Goal: Task Accomplishment & Management: Use online tool/utility

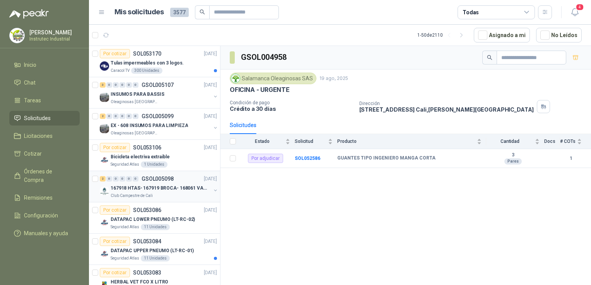
click at [179, 193] on div "Club Campestre de Cali" at bounding box center [161, 196] width 100 height 6
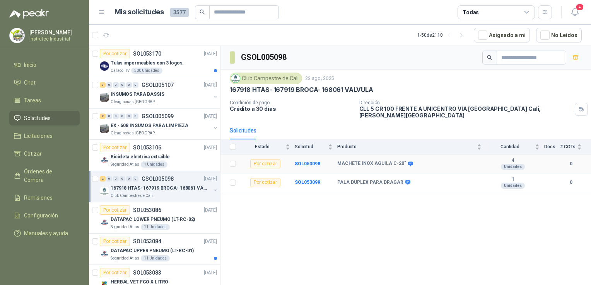
click at [258, 159] on div "Por cotizar" at bounding box center [265, 163] width 30 height 9
click at [298, 161] on b "SOL053098" at bounding box center [308, 163] width 26 height 5
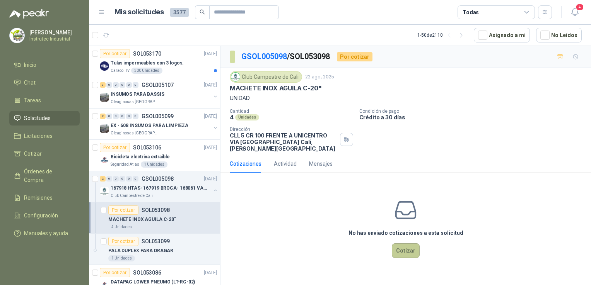
click at [406, 244] on button "Cotizar" at bounding box center [406, 251] width 28 height 15
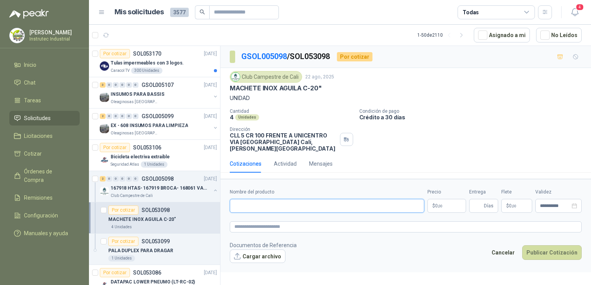
click at [300, 199] on input "Nombre del producto" at bounding box center [327, 206] width 194 height 14
drag, startPoint x: 330, startPoint y: 88, endPoint x: 227, endPoint y: 90, distance: 103.3
click at [227, 90] on div "Club Campestre de Cali [DATE] MACHETE INOX AGUILA C-20" UNIDAD Cantidad 4 Unida…" at bounding box center [405, 111] width 370 height 87
copy p "MACHETE INOX AGUILA C-20""
click at [263, 199] on input "Nombre del producto" at bounding box center [327, 206] width 194 height 14
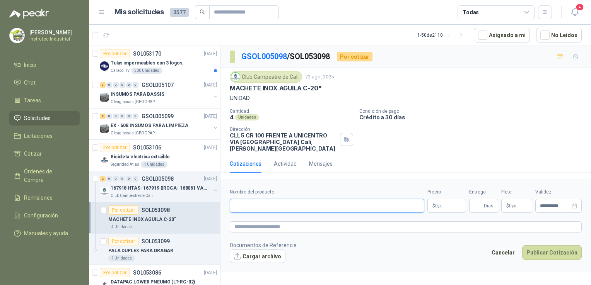
paste input "**********"
type input "**********"
click at [522, 246] on button "Publicar Cotización" at bounding box center [552, 253] width 60 height 15
click at [444, 201] on body "[PERSON_NAME] Instrutec Industrial Inicio Chat Tareas Solicitudes Licitaciones …" at bounding box center [295, 142] width 591 height 285
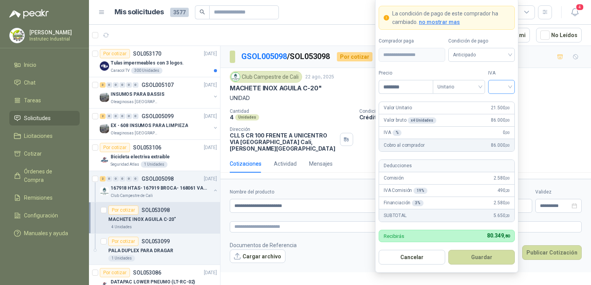
type input "********"
click at [506, 84] on input "search" at bounding box center [501, 86] width 17 height 12
click at [500, 115] on div "5%" at bounding box center [501, 116] width 14 height 9
click at [496, 258] on button "Guardar" at bounding box center [481, 257] width 67 height 15
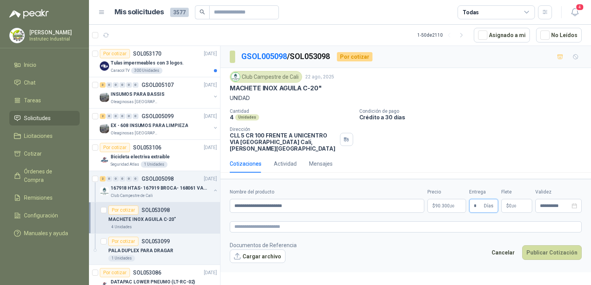
type input "*"
drag, startPoint x: 535, startPoint y: 145, endPoint x: 535, endPoint y: 150, distance: 5.8
click at [535, 144] on div "Cantidad 4 Unidades Condición de pago Crédito a 30 días Dirección CLL 5 CR 100 …" at bounding box center [406, 130] width 352 height 43
click at [546, 247] on button "Publicar Cotización" at bounding box center [552, 253] width 60 height 15
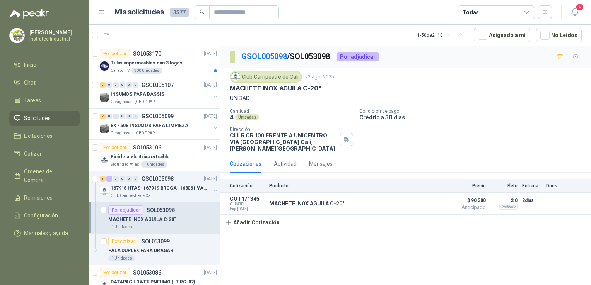
click at [40, 117] on span "Solicitudes" at bounding box center [37, 118] width 27 height 9
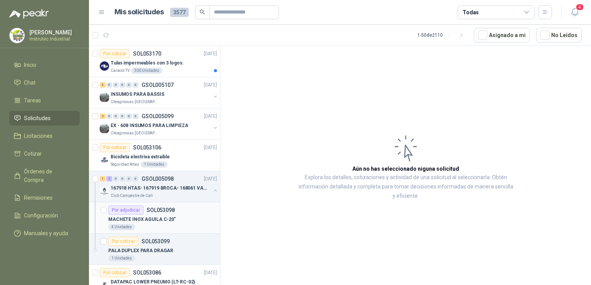
click at [179, 223] on div "MACHETE INOX AGUILA C-20"" at bounding box center [162, 219] width 109 height 9
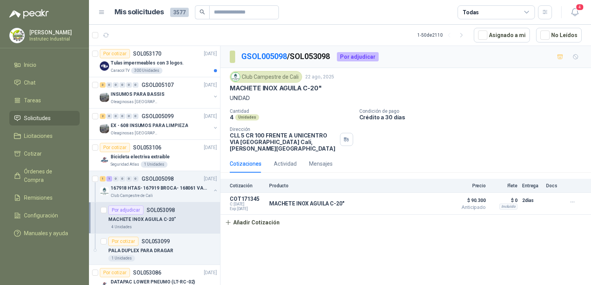
click at [170, 224] on div "4 Unidades" at bounding box center [162, 227] width 109 height 6
click at [172, 191] on div "167918 HTAS- 167919 BROCA- 168061 VALVULA" at bounding box center [161, 188] width 100 height 9
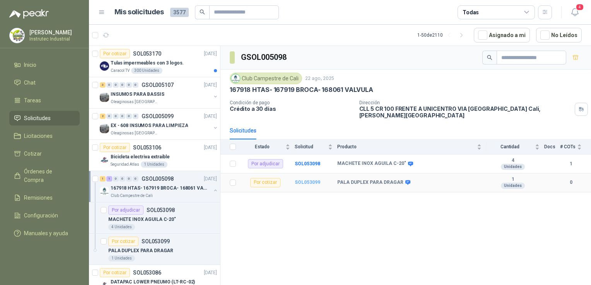
click at [303, 180] on b "SOL053099" at bounding box center [308, 182] width 26 height 5
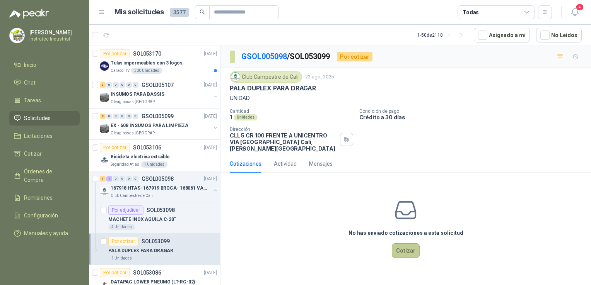
click at [414, 246] on button "Cotizar" at bounding box center [406, 251] width 28 height 15
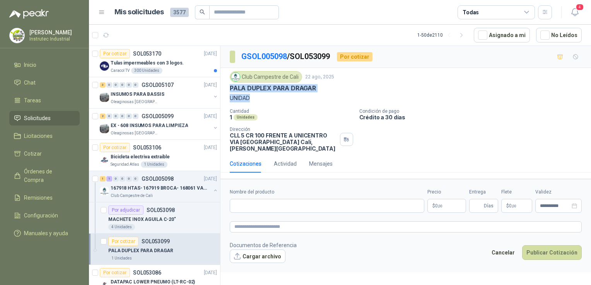
drag, startPoint x: 314, startPoint y: 92, endPoint x: 223, endPoint y: 90, distance: 91.6
click at [223, 90] on div "Club Campestre de Cali [DATE] PALA DUPLEX PARA DRAGAR UNIDAD Cantidad 1 Unidade…" at bounding box center [405, 111] width 370 height 87
click at [255, 201] on input "Nombre del producto" at bounding box center [327, 206] width 194 height 14
paste input "**********"
type input "**********"
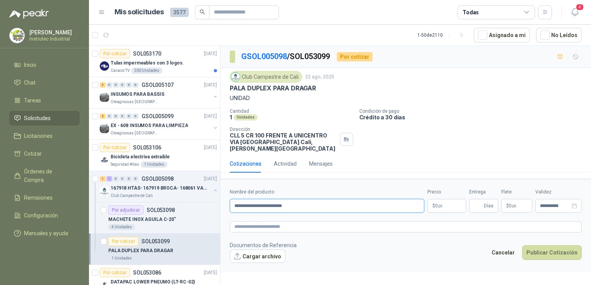
click at [522, 246] on button "Publicar Cotización" at bounding box center [552, 253] width 60 height 15
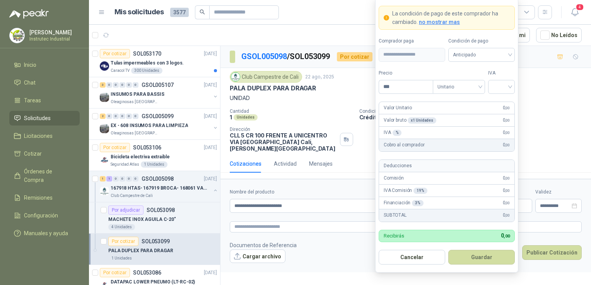
click at [455, 202] on body "[PERSON_NAME] Instrutec Industrial Inicio Chat Tareas Solicitudes Licitaciones …" at bounding box center [295, 142] width 591 height 285
click at [504, 94] on div at bounding box center [501, 87] width 27 height 14
type input "********"
click at [505, 106] on div "19%" at bounding box center [501, 103] width 14 height 9
click at [491, 252] on button "Guardar" at bounding box center [481, 257] width 67 height 15
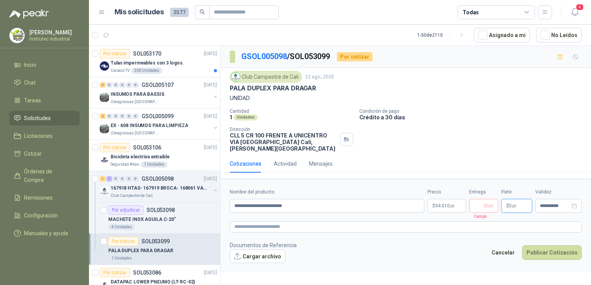
click at [522, 199] on p "$ 0 ,00" at bounding box center [516, 206] width 31 height 14
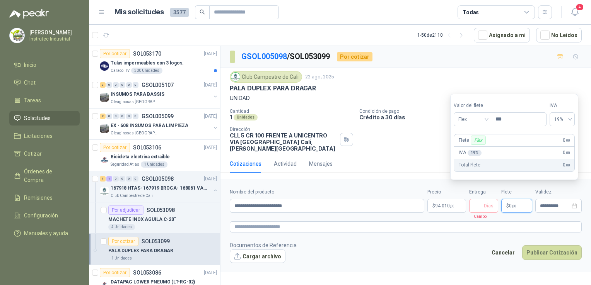
click at [486, 189] on div "Entrega Días Campo requerido" at bounding box center [483, 201] width 29 height 24
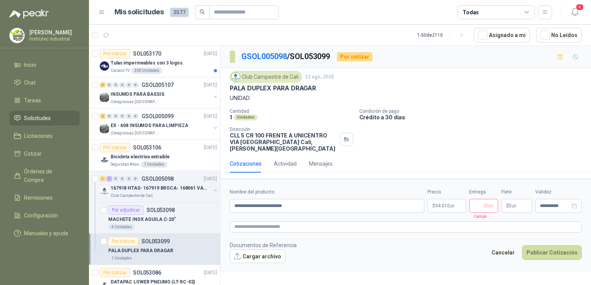
click at [486, 200] on span "Días" at bounding box center [489, 206] width 10 height 13
type input "*"
click at [551, 246] on button "Publicar Cotización" at bounding box center [552, 253] width 60 height 15
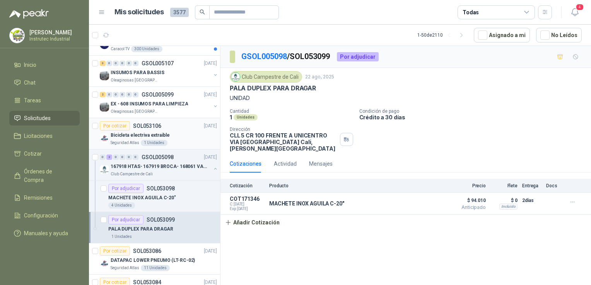
scroll to position [39, 0]
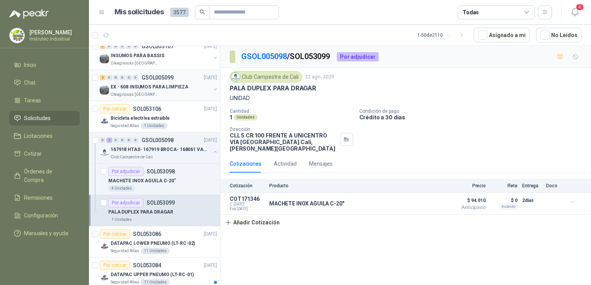
click at [171, 97] on div "Oleaginosas [GEOGRAPHIC_DATA][PERSON_NAME]" at bounding box center [161, 95] width 100 height 6
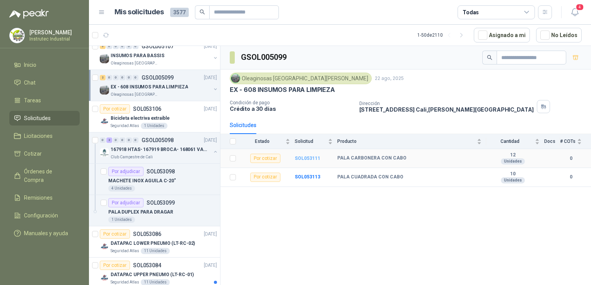
click at [306, 156] on b "SOL053111" at bounding box center [308, 158] width 26 height 5
